Goal: Entertainment & Leisure: Consume media (video, audio)

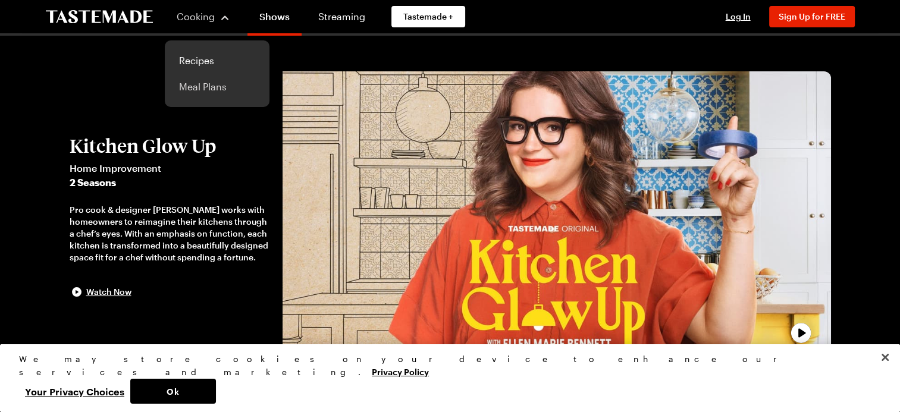
click at [208, 85] on link "Meal Plans" at bounding box center [217, 87] width 90 height 26
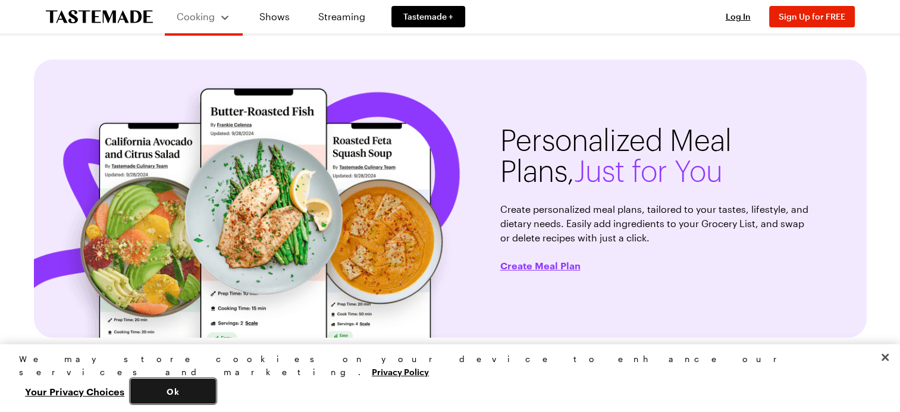
click at [216, 396] on button "Ok" at bounding box center [173, 391] width 86 height 25
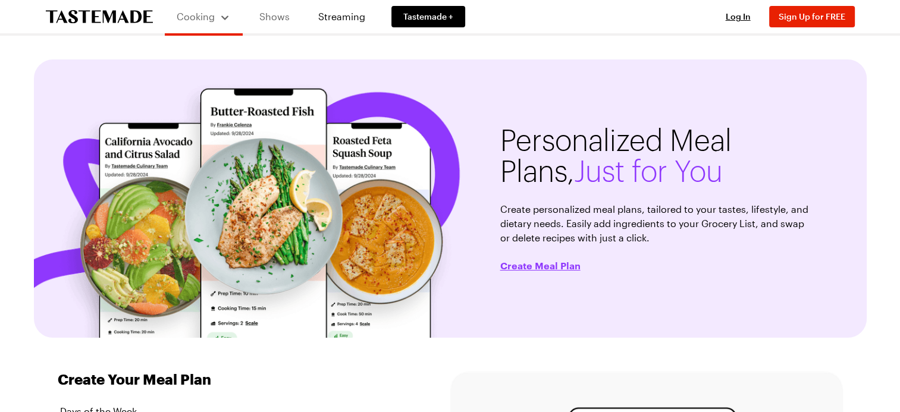
click at [271, 16] on link "Shows" at bounding box center [274, 16] width 54 height 33
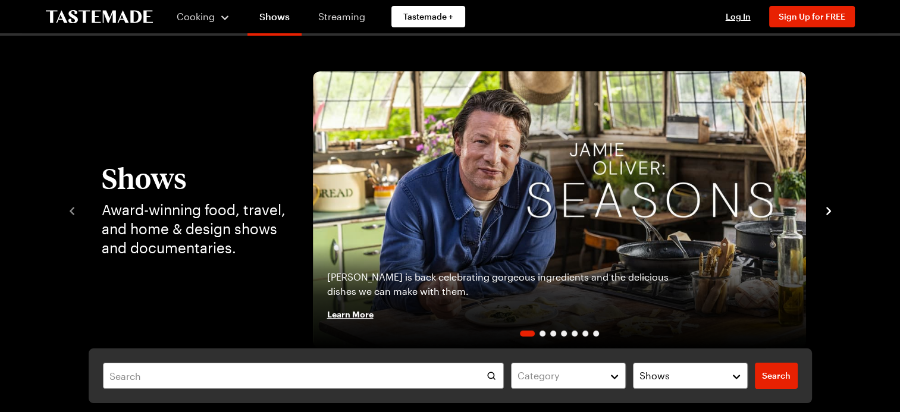
click at [340, 17] on link "Streaming" at bounding box center [341, 16] width 71 height 33
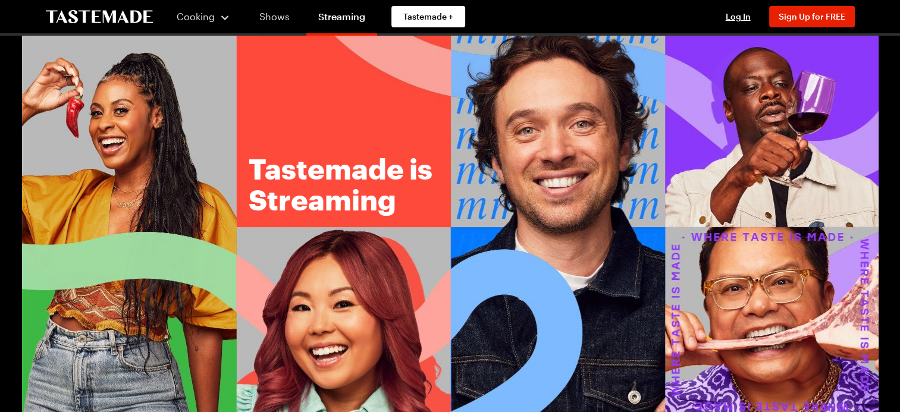
click at [276, 14] on link "Shows" at bounding box center [274, 16] width 54 height 33
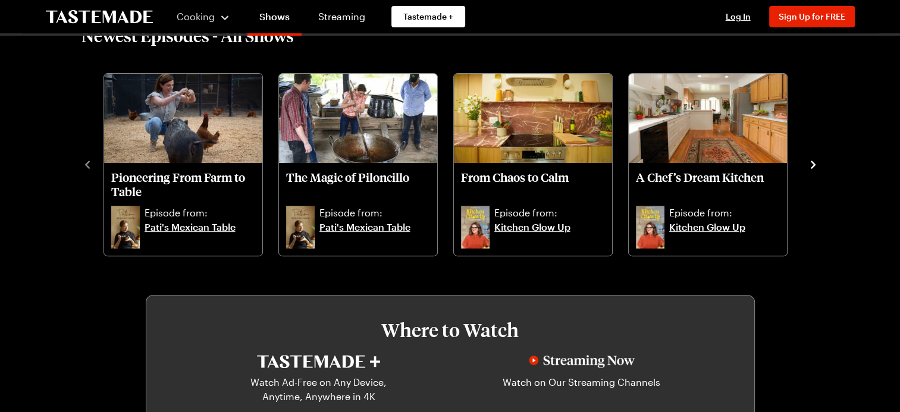
scroll to position [400, 0]
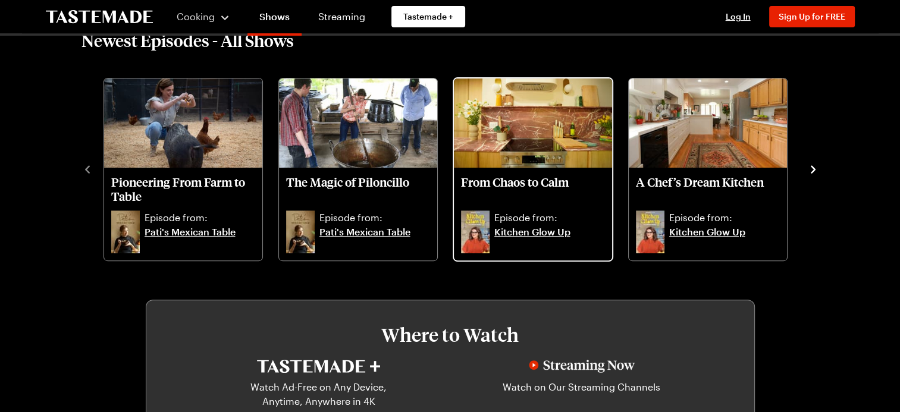
click at [550, 225] on link "Kitchen Glow Up" at bounding box center [549, 239] width 111 height 29
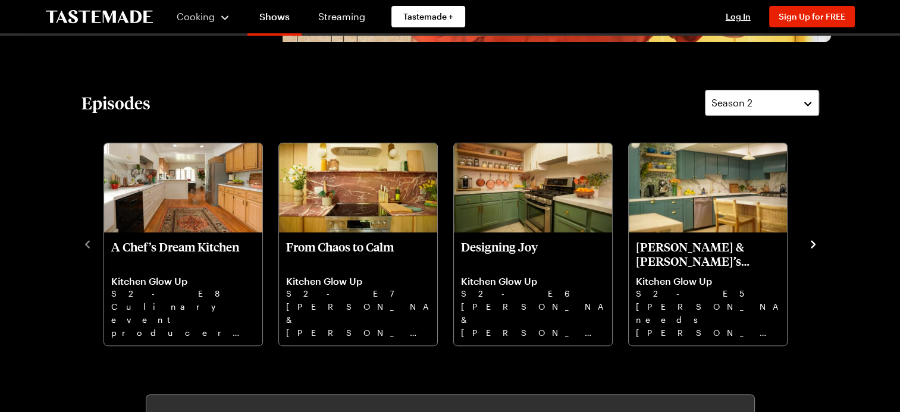
scroll to position [335, 0]
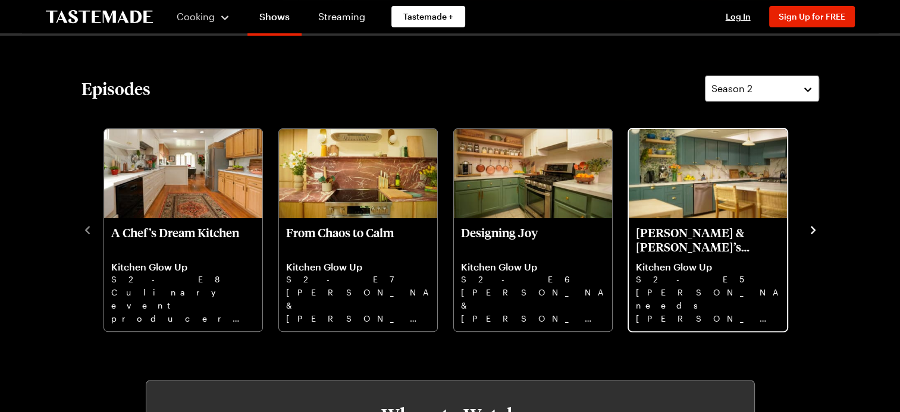
click at [672, 300] on p "[PERSON_NAME] needs [PERSON_NAME] to transform her inefficient kitchen into a c…" at bounding box center [708, 305] width 144 height 38
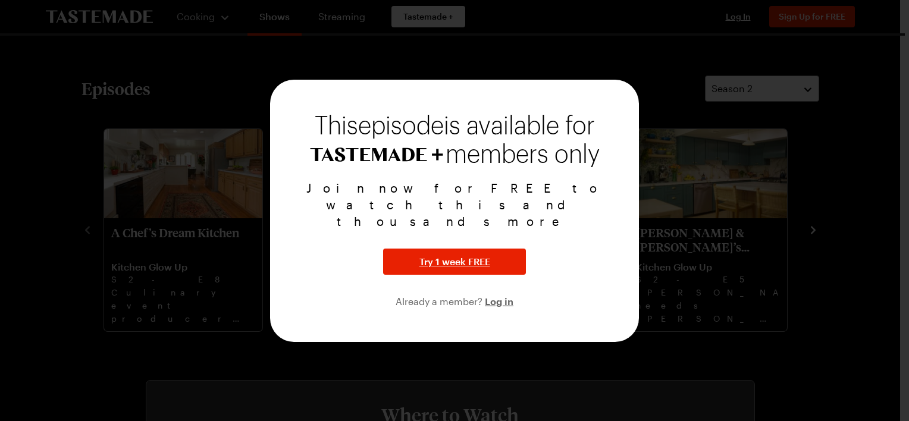
click at [566, 40] on div at bounding box center [454, 210] width 909 height 421
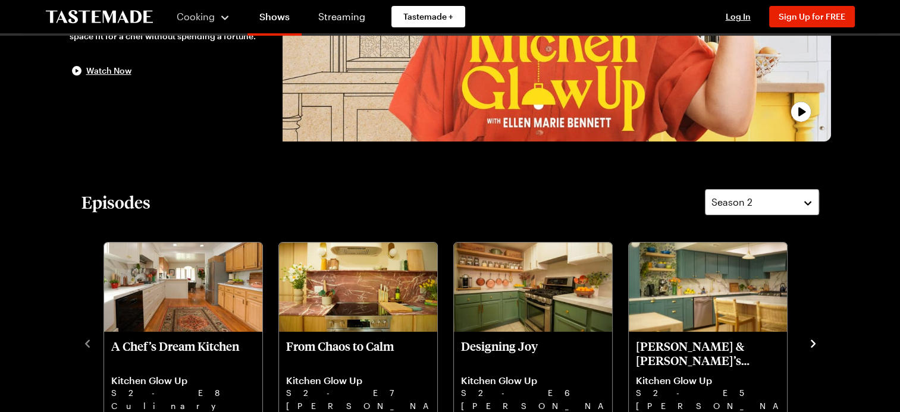
scroll to position [157, 0]
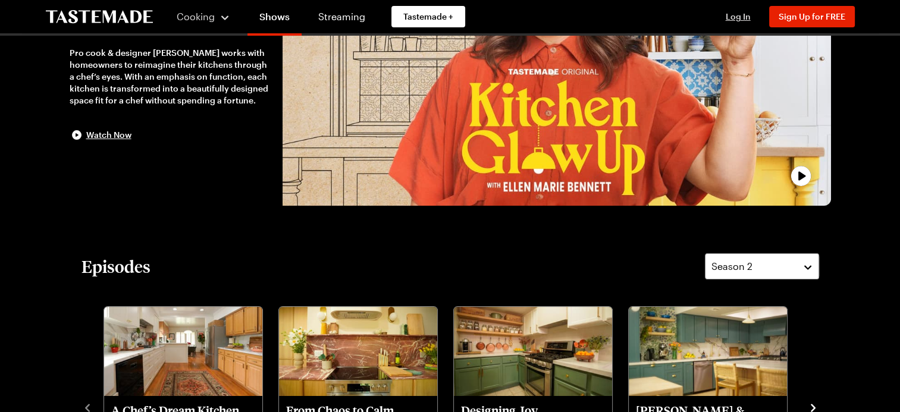
click at [736, 17] on span "Log In" at bounding box center [737, 16] width 25 height 10
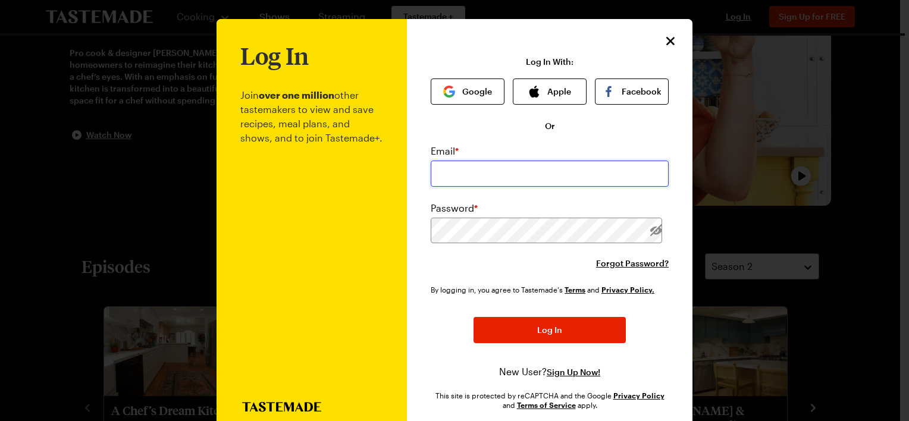
click at [457, 174] on input "email" at bounding box center [550, 174] width 238 height 26
click at [463, 83] on button "Google" at bounding box center [468, 91] width 74 height 26
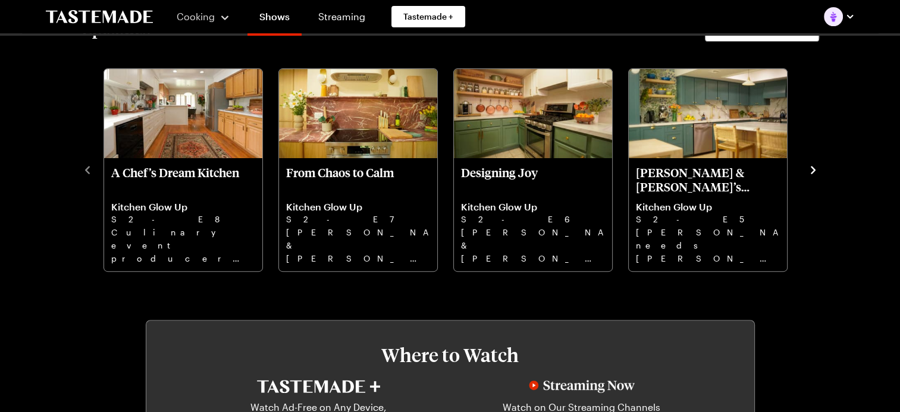
scroll to position [371, 0]
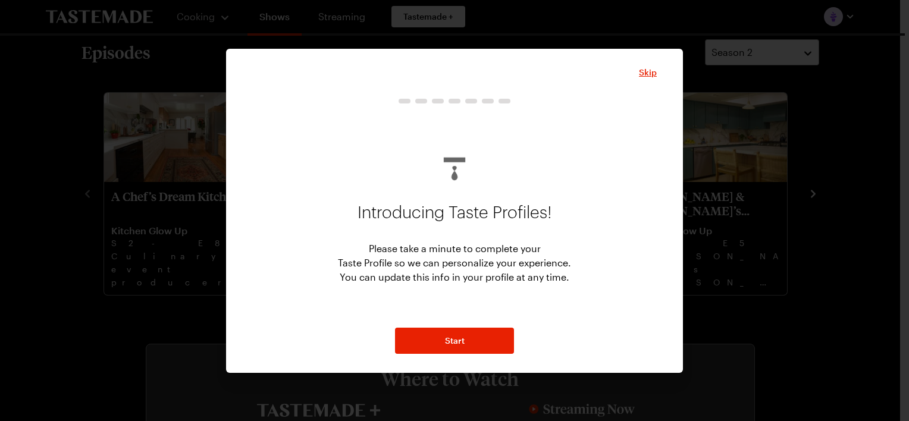
click at [899, 125] on html "Cooking Shows Streaming Tastemade + Kitchen Glow Up Home Improvement 2 Seasons …" at bounding box center [454, 415] width 909 height 1572
click at [651, 71] on span "Skip" at bounding box center [648, 73] width 18 height 12
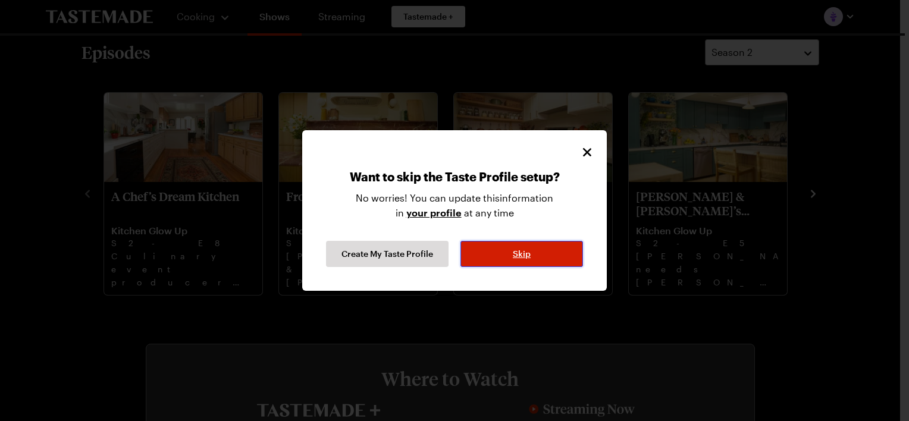
click at [514, 264] on button "Skip" at bounding box center [521, 254] width 122 height 26
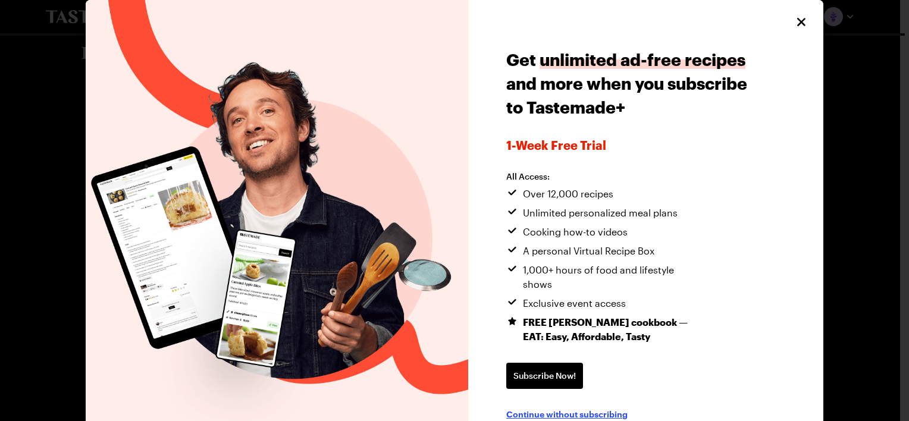
click at [569, 408] on span "Continue without subscribing" at bounding box center [566, 414] width 121 height 12
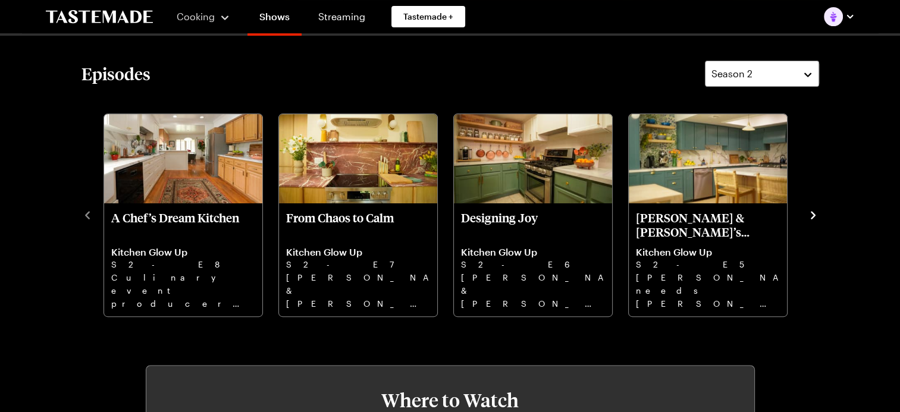
scroll to position [254, 0]
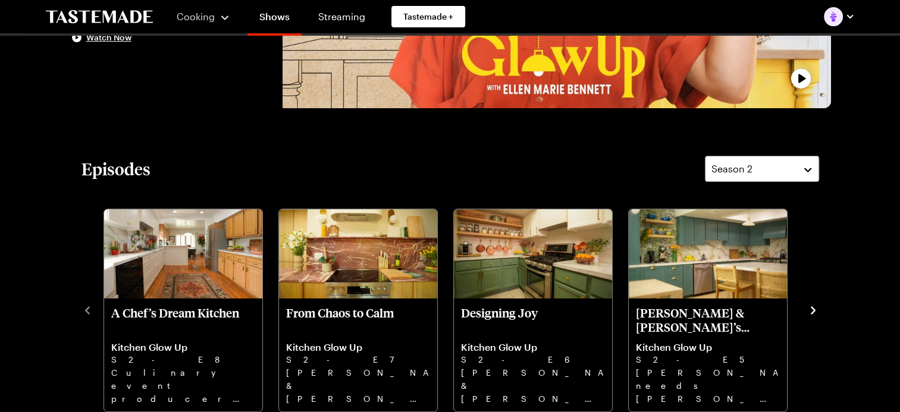
click at [816, 310] on icon "navigate to next item" at bounding box center [813, 310] width 12 height 12
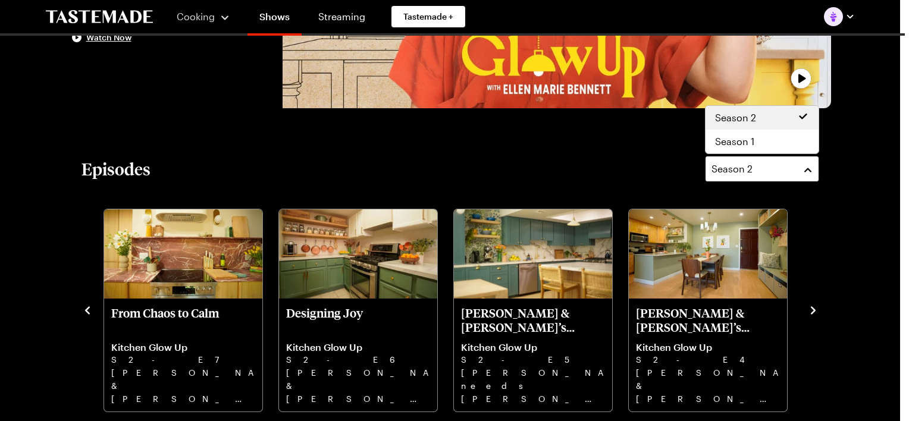
click at [806, 167] on button "Season 2" at bounding box center [762, 169] width 114 height 26
click at [745, 143] on span "Season 1" at bounding box center [734, 141] width 39 height 14
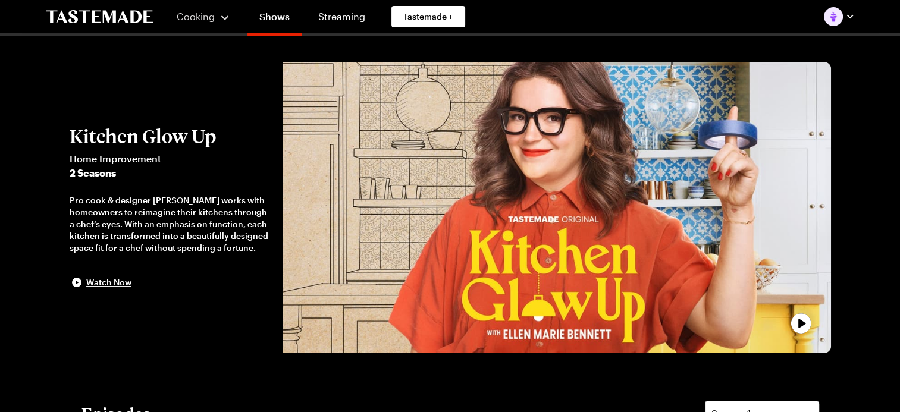
scroll to position [0, 0]
